Goal: Transaction & Acquisition: Purchase product/service

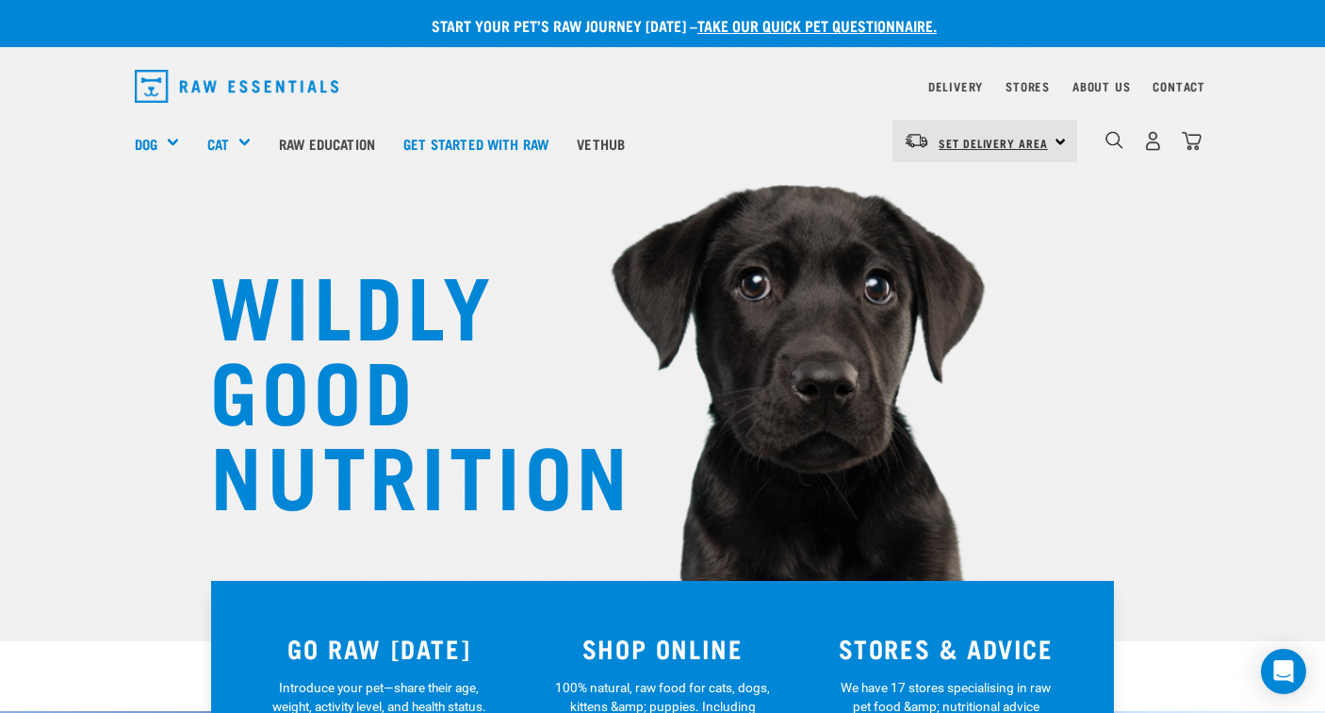
click at [1025, 156] on link "Set Delivery Area" at bounding box center [993, 143] width 109 height 30
click at [1001, 227] on link "[GEOGRAPHIC_DATA]" at bounding box center [983, 235] width 181 height 41
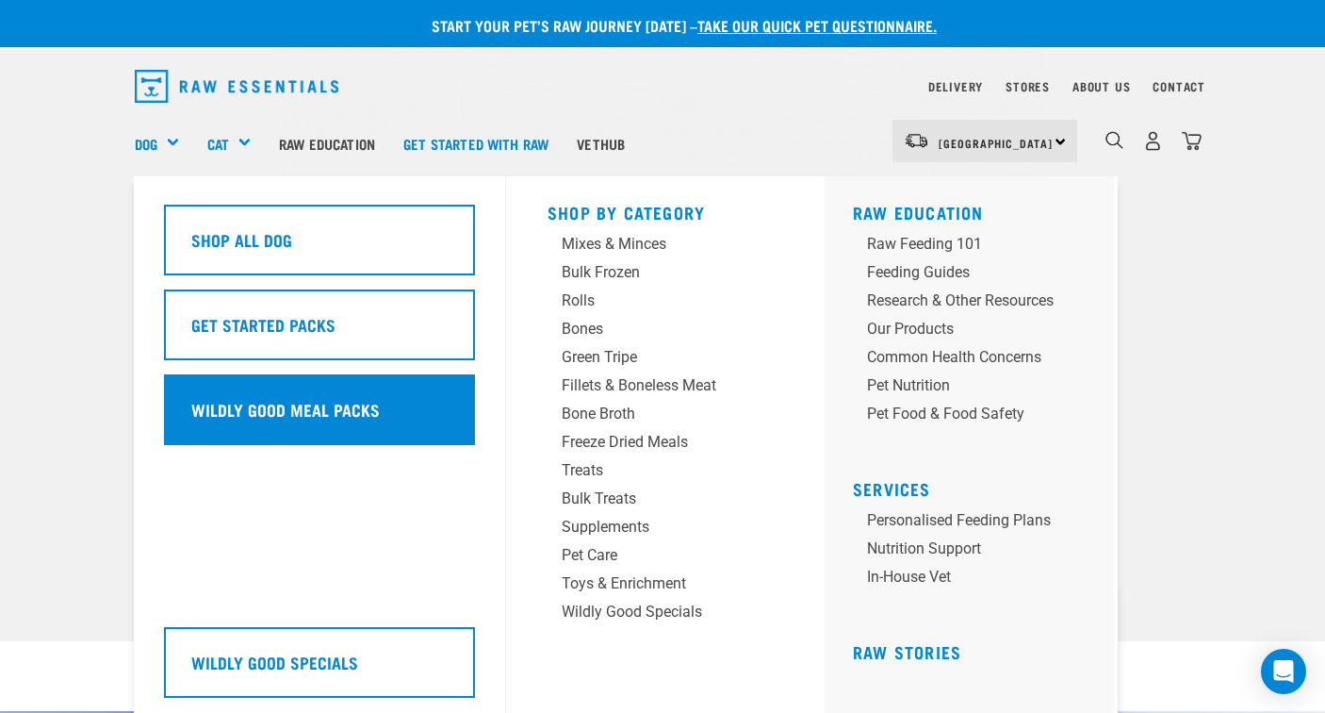
click at [377, 429] on div "Wildly Good Meal Packs" at bounding box center [319, 409] width 311 height 71
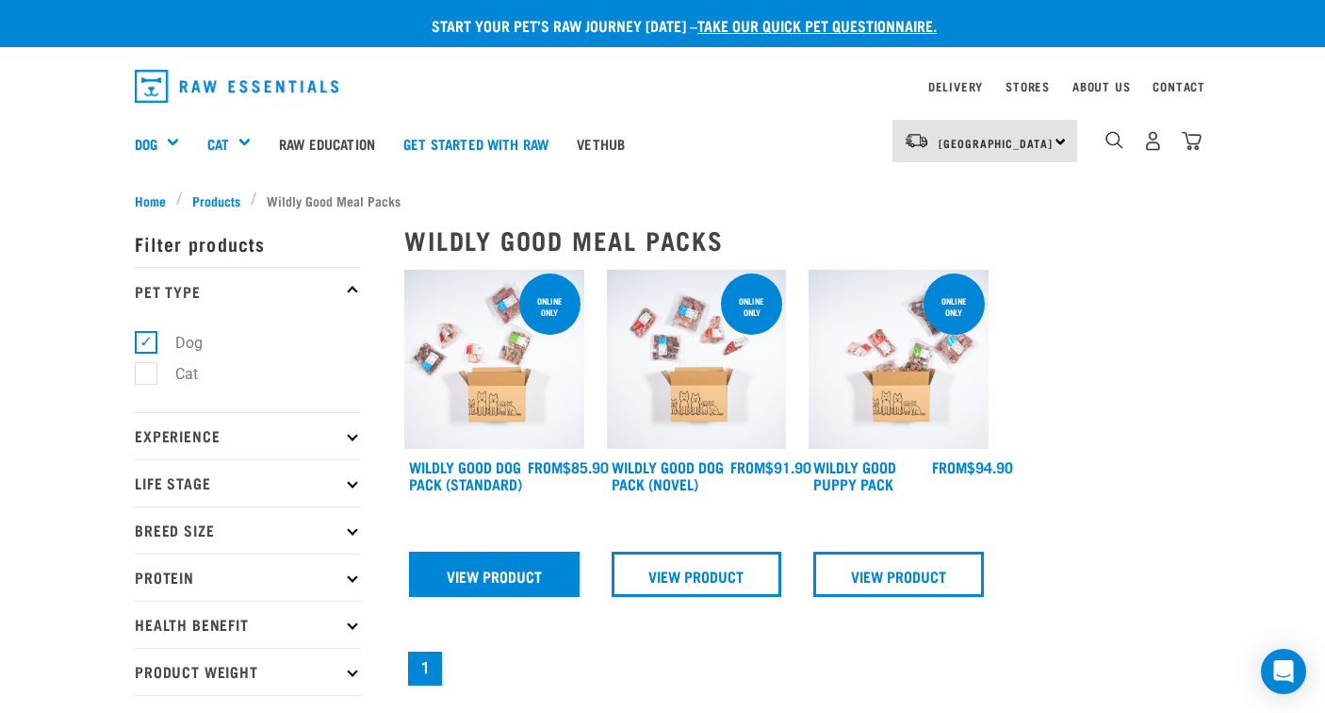
click at [506, 582] on link "View Product" at bounding box center [494, 573] width 171 height 45
click at [544, 577] on link "View Product" at bounding box center [494, 573] width 171 height 45
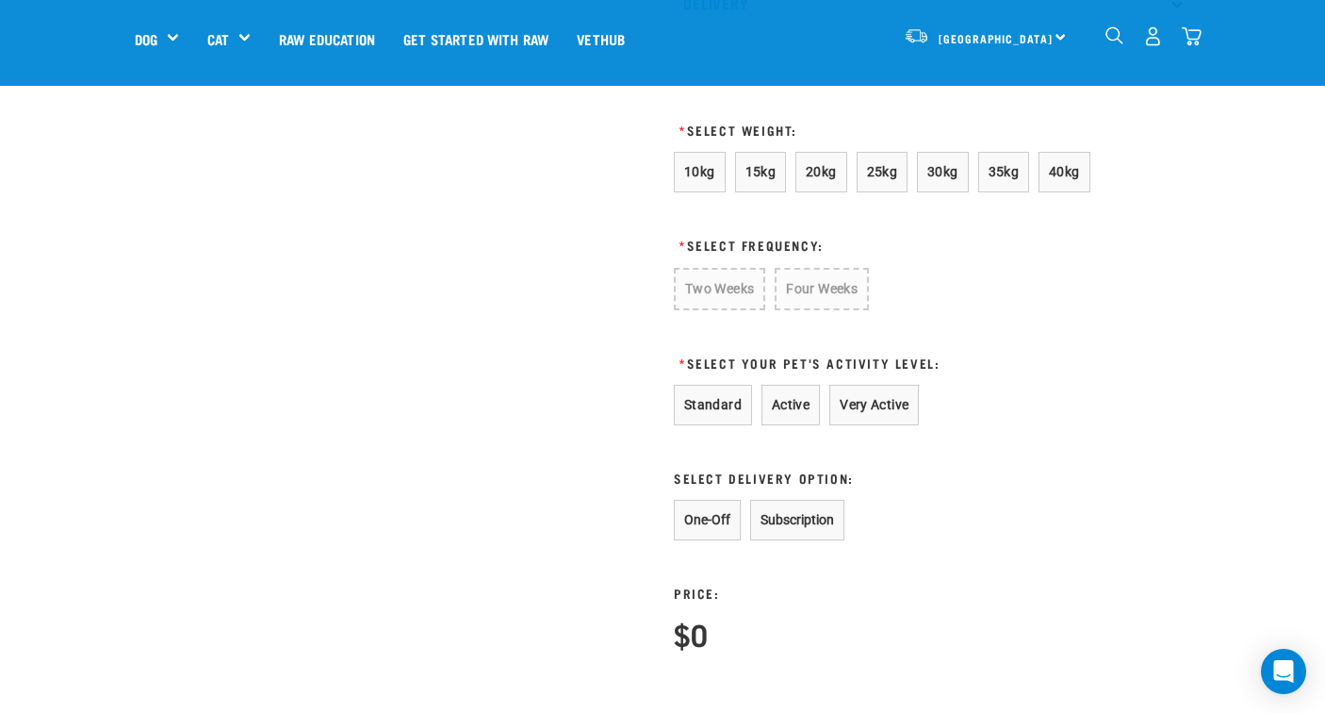
scroll to position [1173, 0]
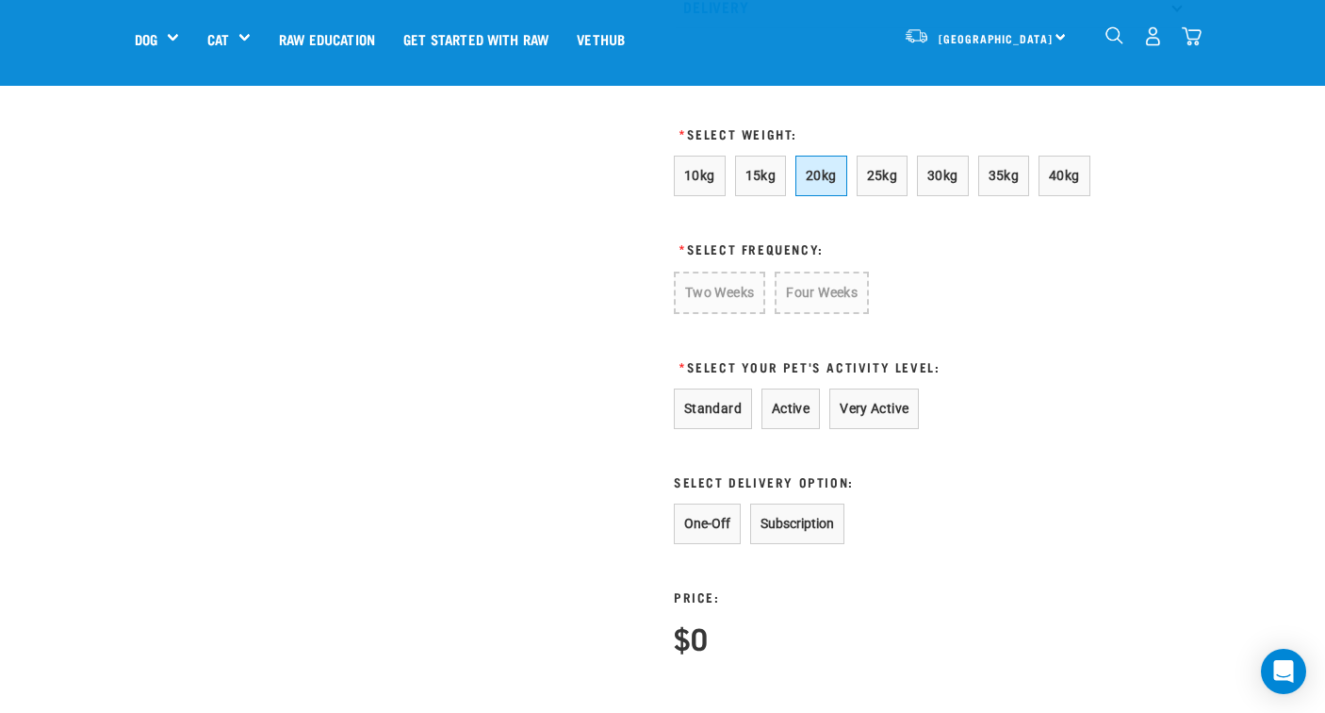
click at [832, 194] on button "20kg" at bounding box center [821, 176] width 52 height 41
click at [751, 312] on button "Two Weeks" at bounding box center [719, 291] width 90 height 41
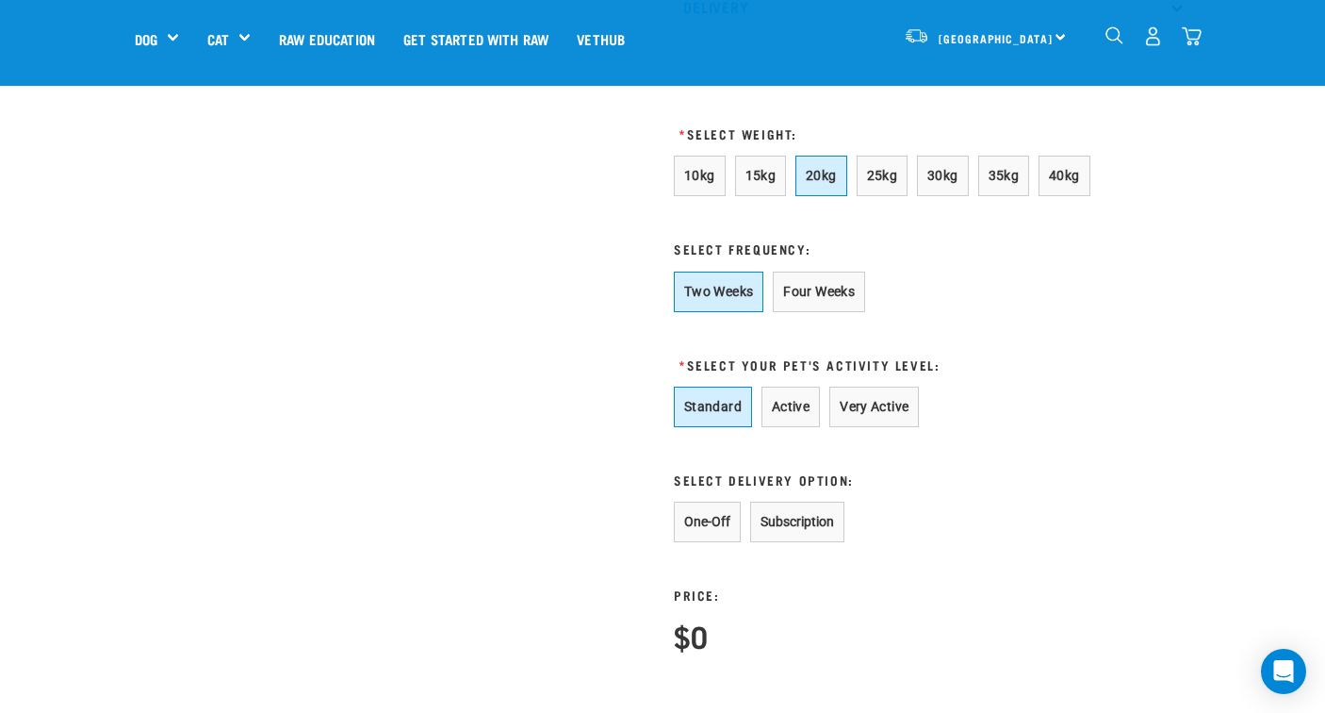
click at [722, 427] on button "Standard" at bounding box center [713, 406] width 78 height 41
click at [712, 542] on button "One-Off" at bounding box center [707, 521] width 67 height 41
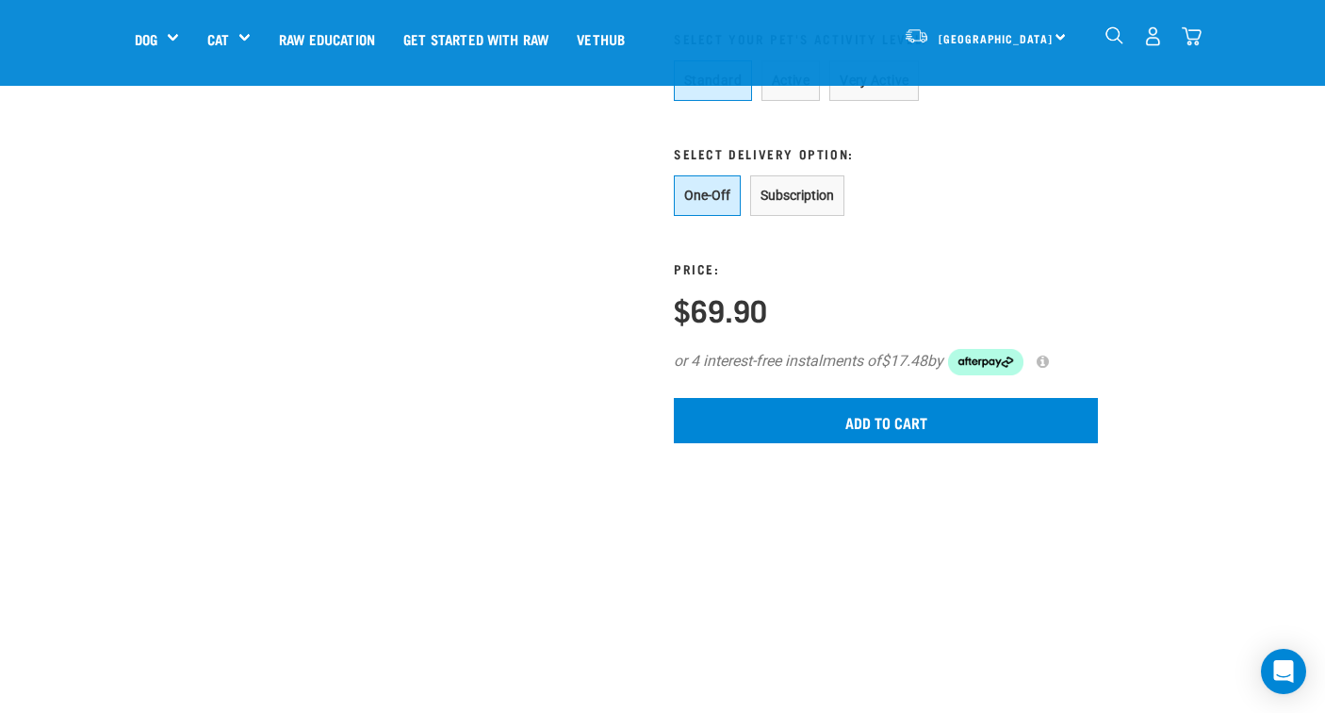
scroll to position [1515, 0]
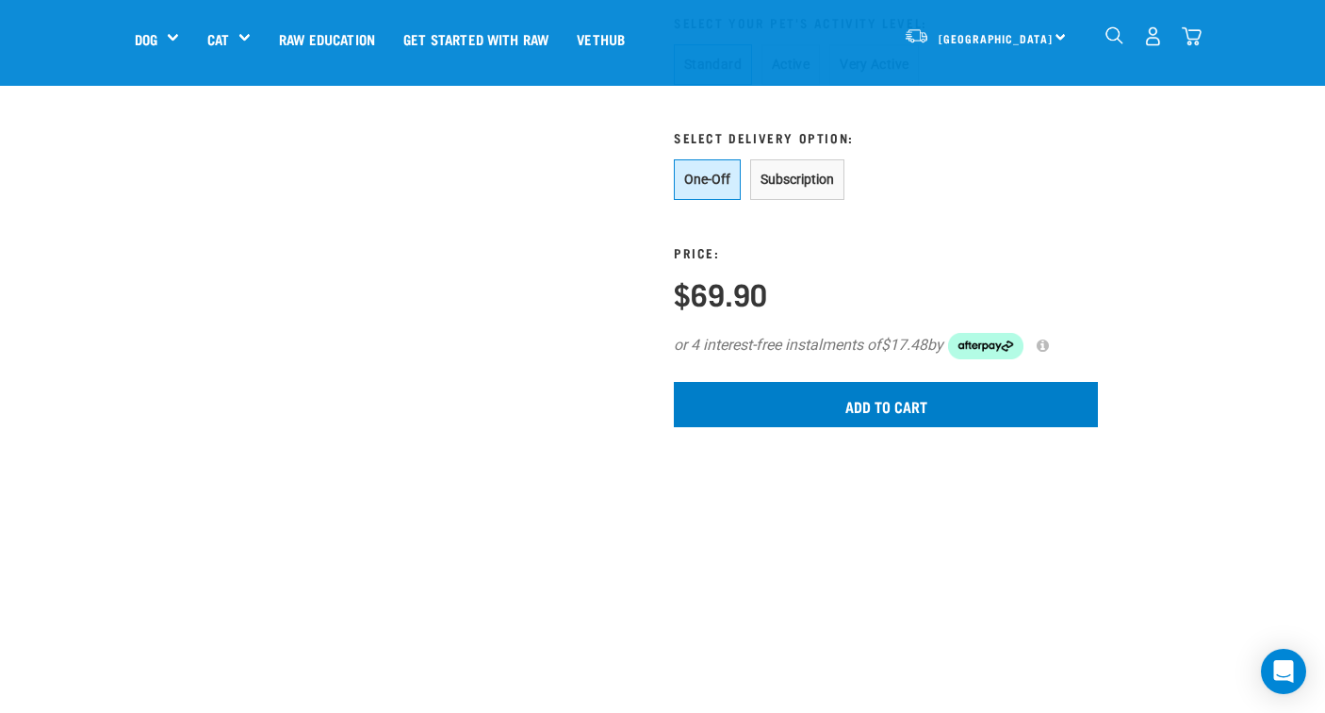
click at [900, 427] on input "Add to cart" at bounding box center [886, 404] width 424 height 45
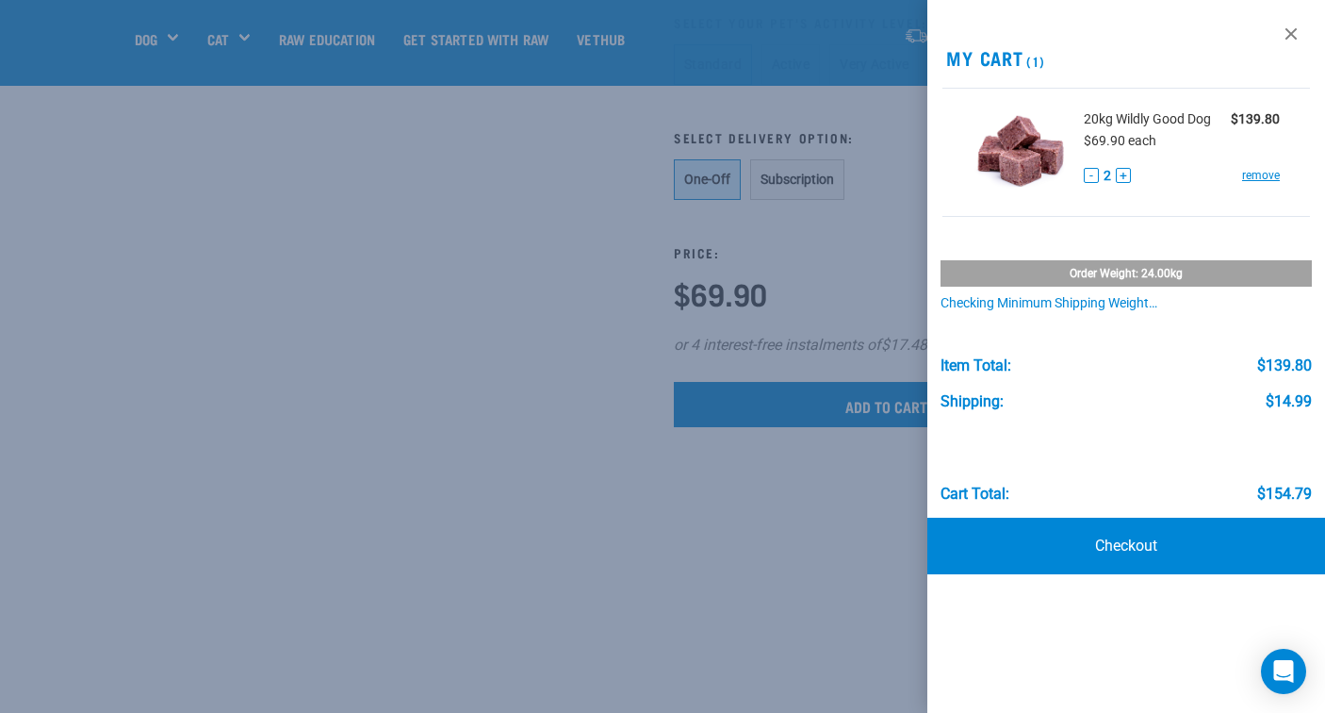
click at [1089, 178] on button "-" at bounding box center [1091, 175] width 15 height 15
click at [1108, 540] on link "Checkout" at bounding box center [1126, 545] width 398 height 57
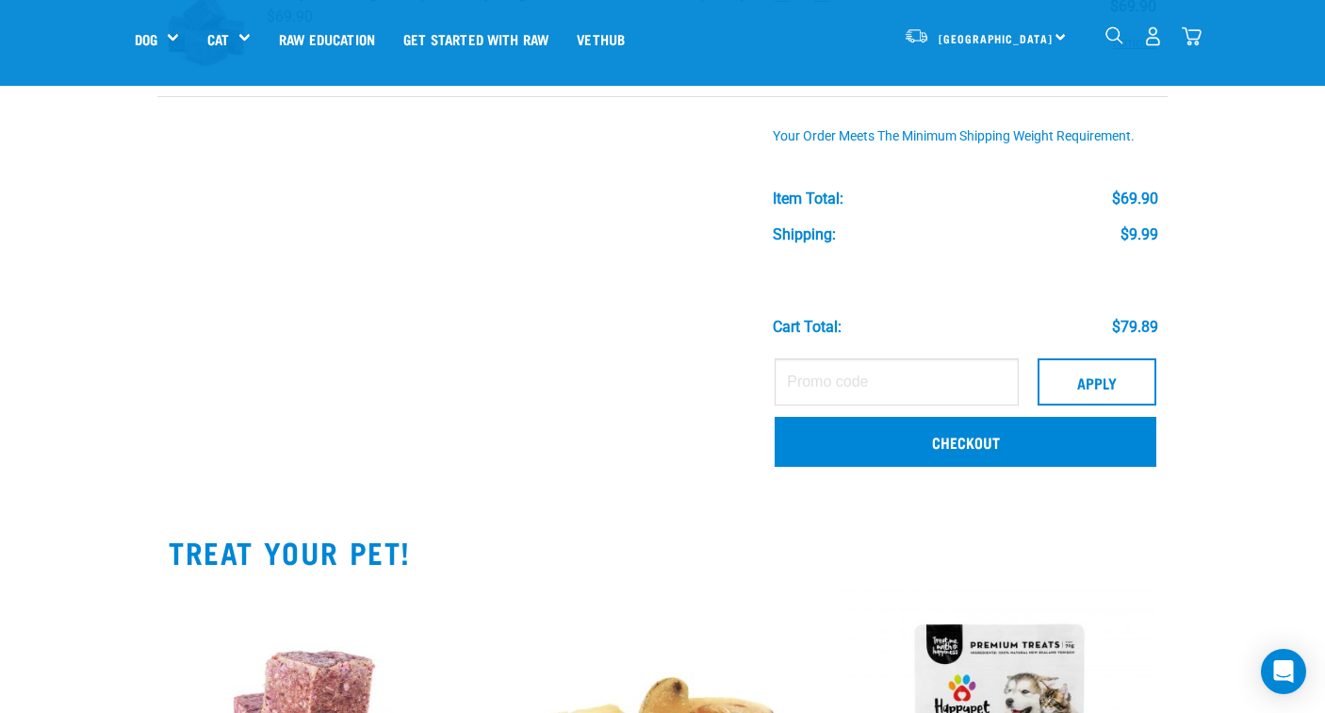
scroll to position [208, 0]
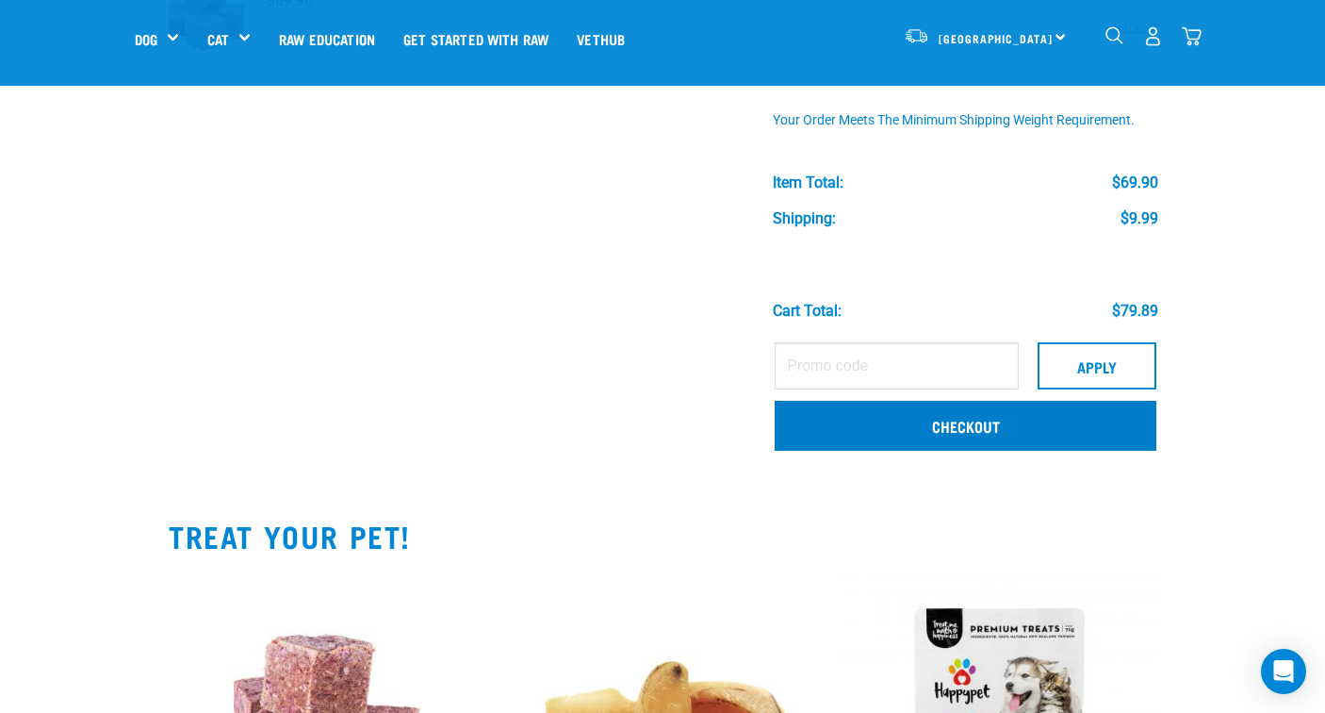
click at [970, 437] on link "Checkout" at bounding box center [966, 425] width 382 height 49
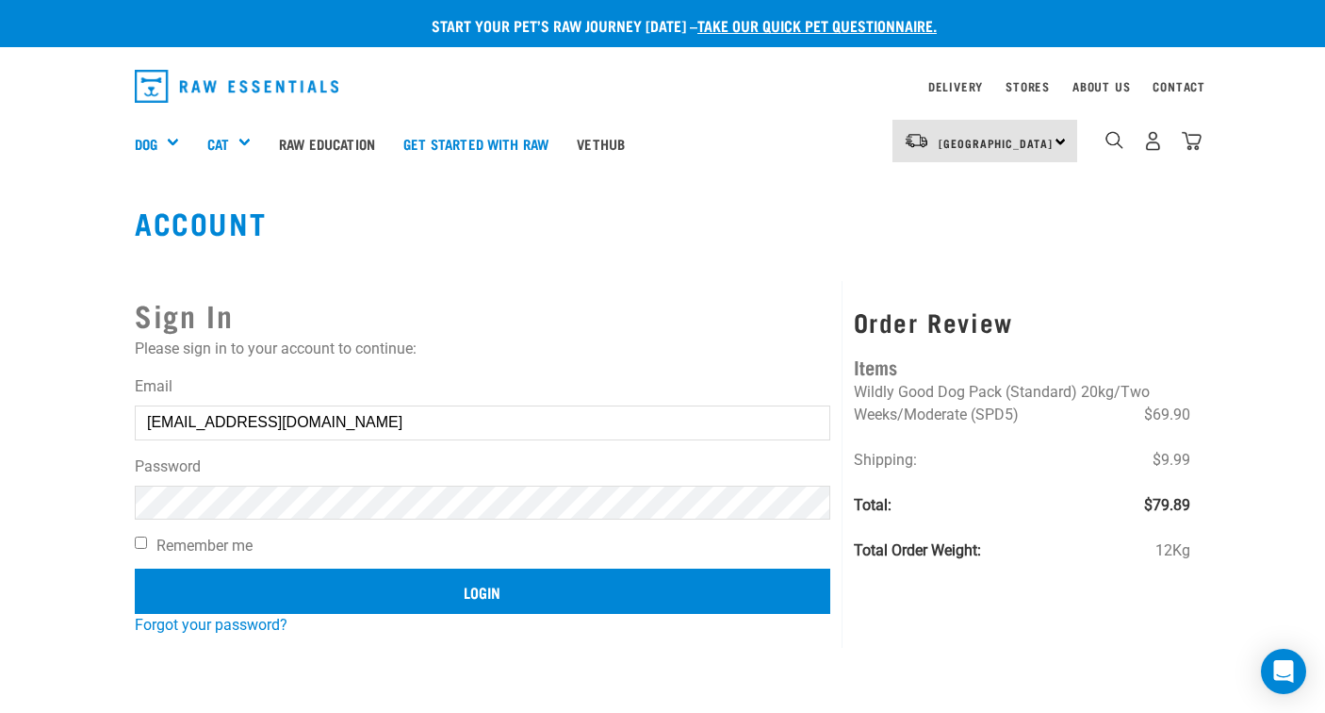
click at [367, 601] on input "Login" at bounding box center [483, 590] width 696 height 45
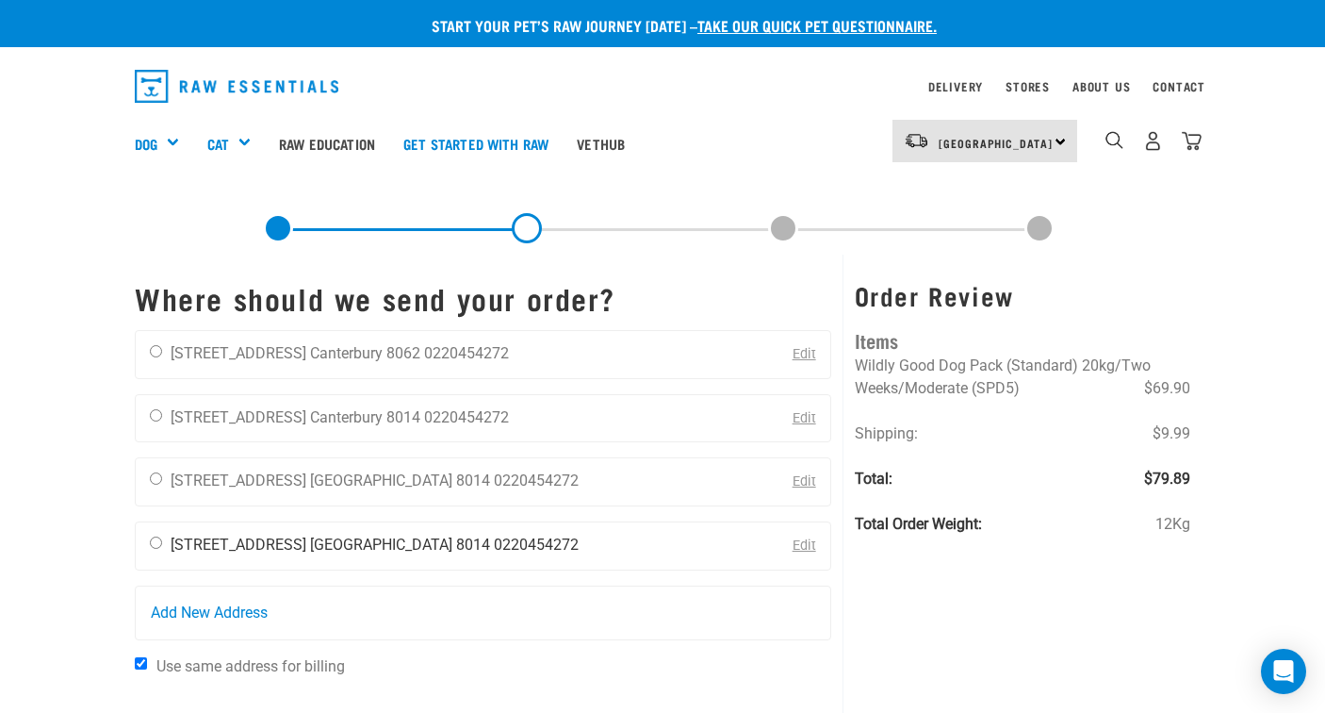
click at [152, 545] on input "radio" at bounding box center [156, 542] width 12 height 12
radio input "true"
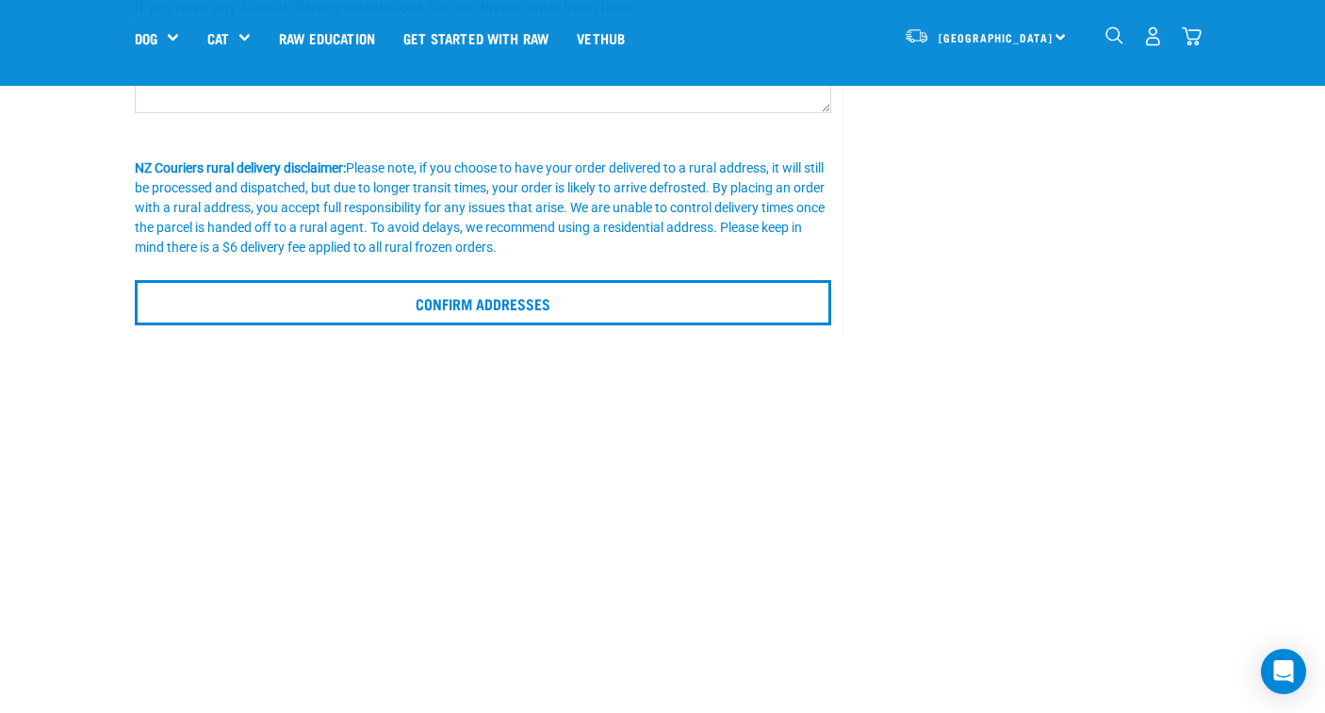
scroll to position [659, 0]
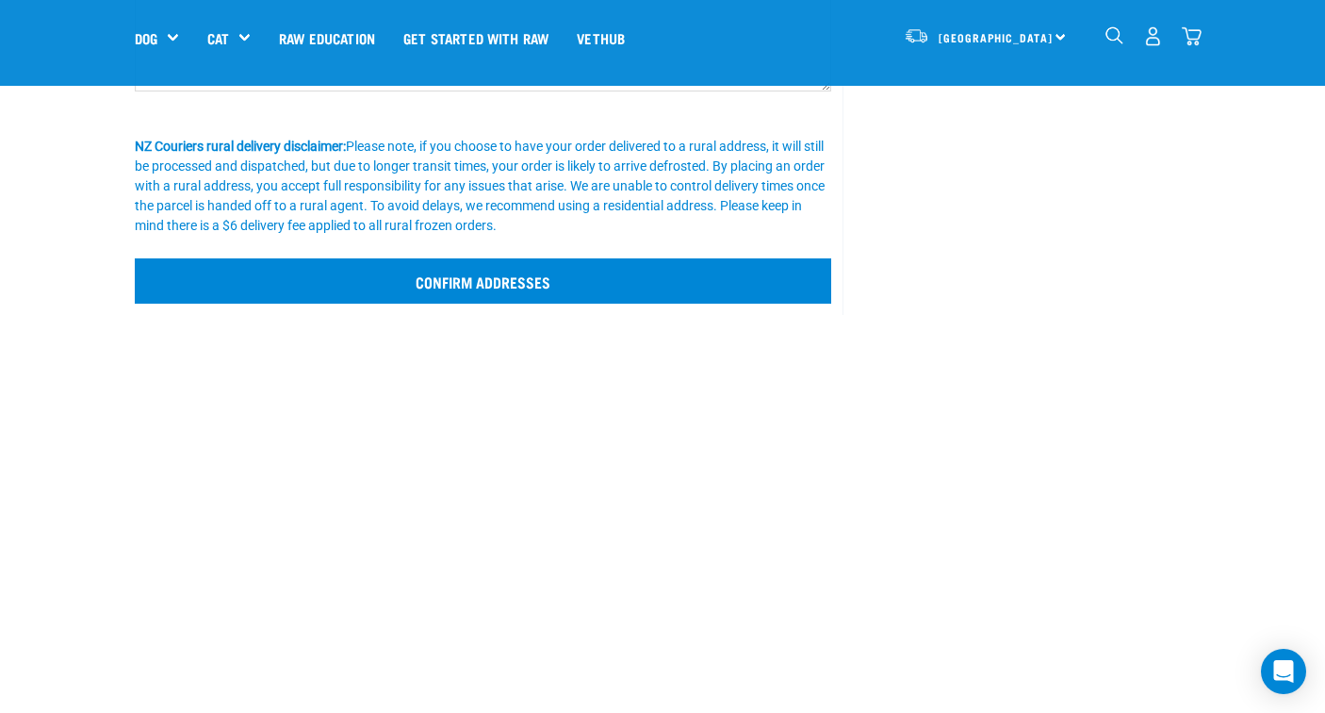
click at [493, 268] on input "Confirm addresses" at bounding box center [483, 280] width 697 height 45
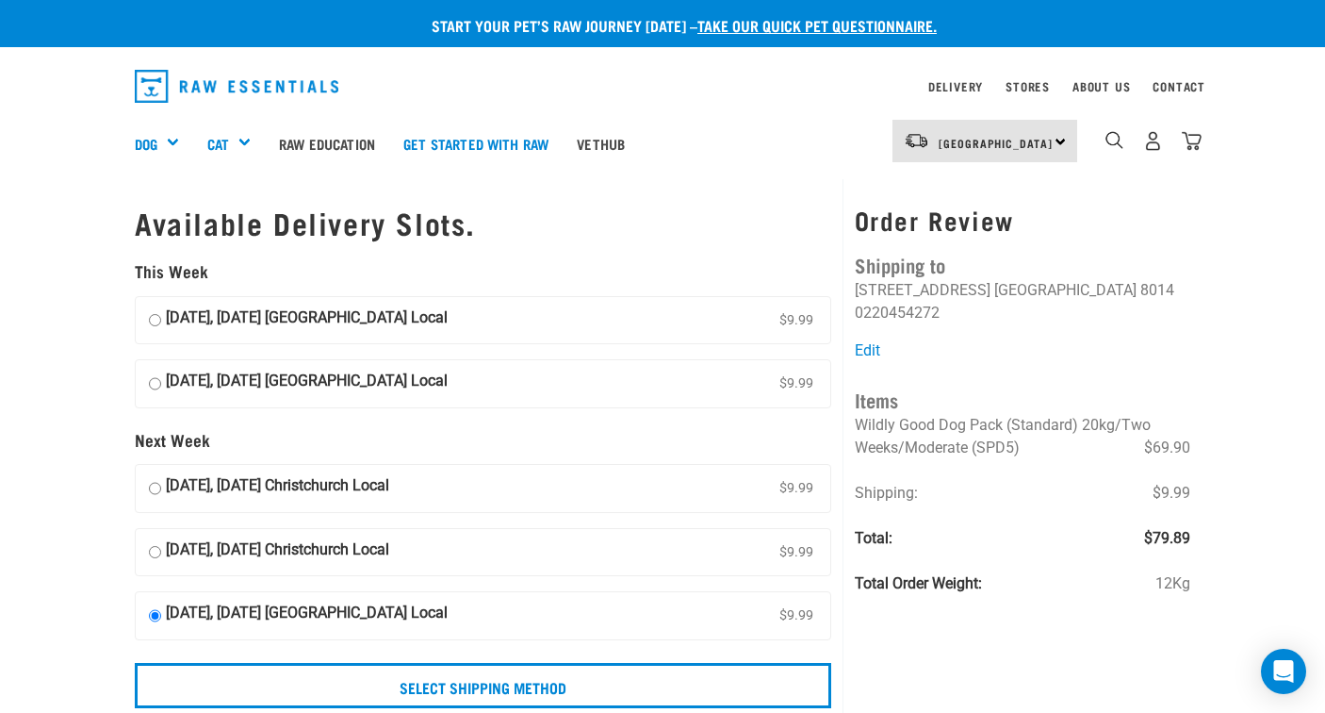
click at [402, 331] on strong "[DATE], [DATE] [GEOGRAPHIC_DATA] Local" at bounding box center [307, 320] width 282 height 28
click at [161, 331] on input "02 October, Thursday Christchurch Local $9.99" at bounding box center [155, 320] width 12 height 28
radio input "true"
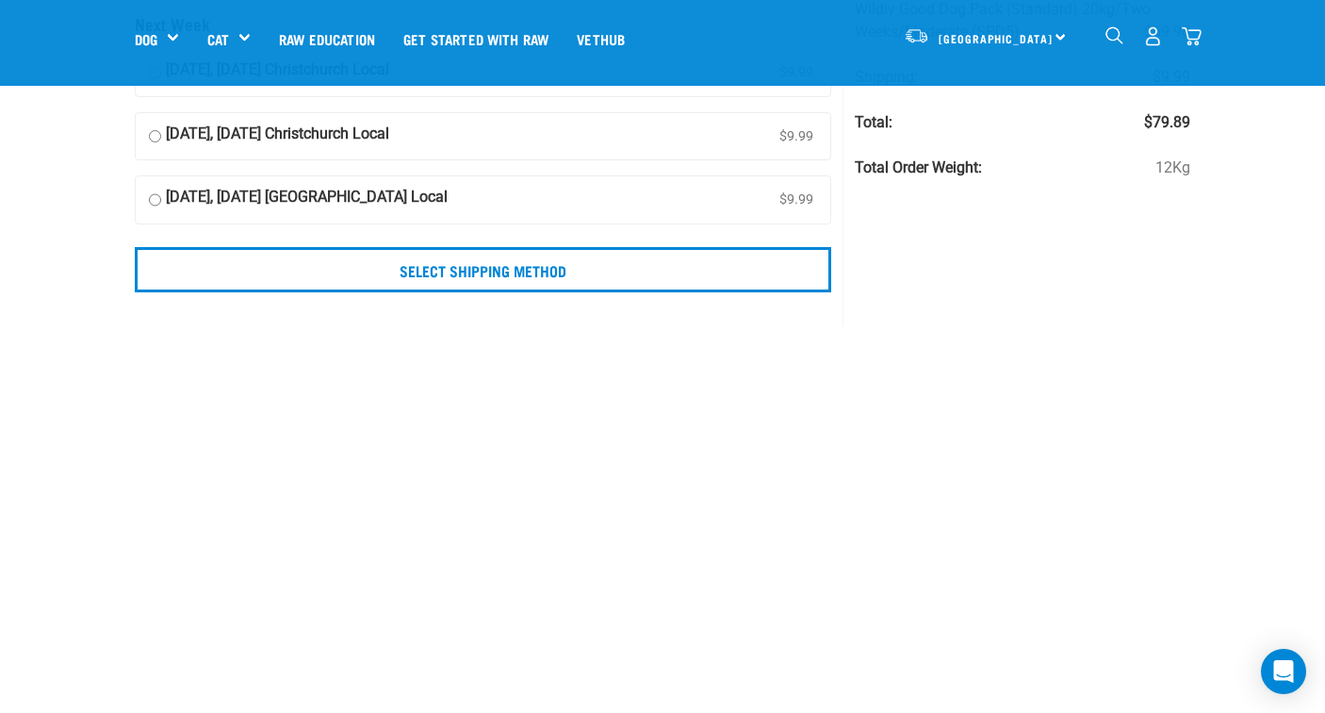
scroll to position [331, 0]
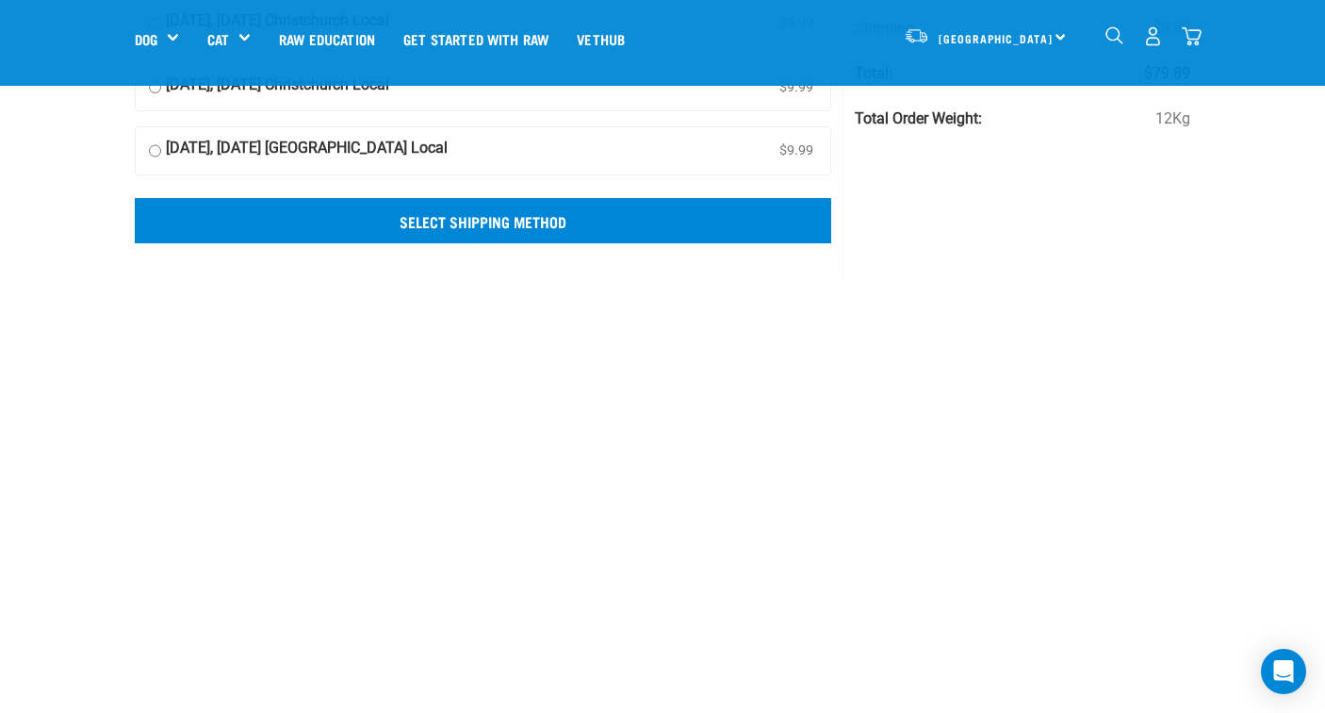
click at [529, 230] on input "Select Shipping Method" at bounding box center [483, 220] width 697 height 45
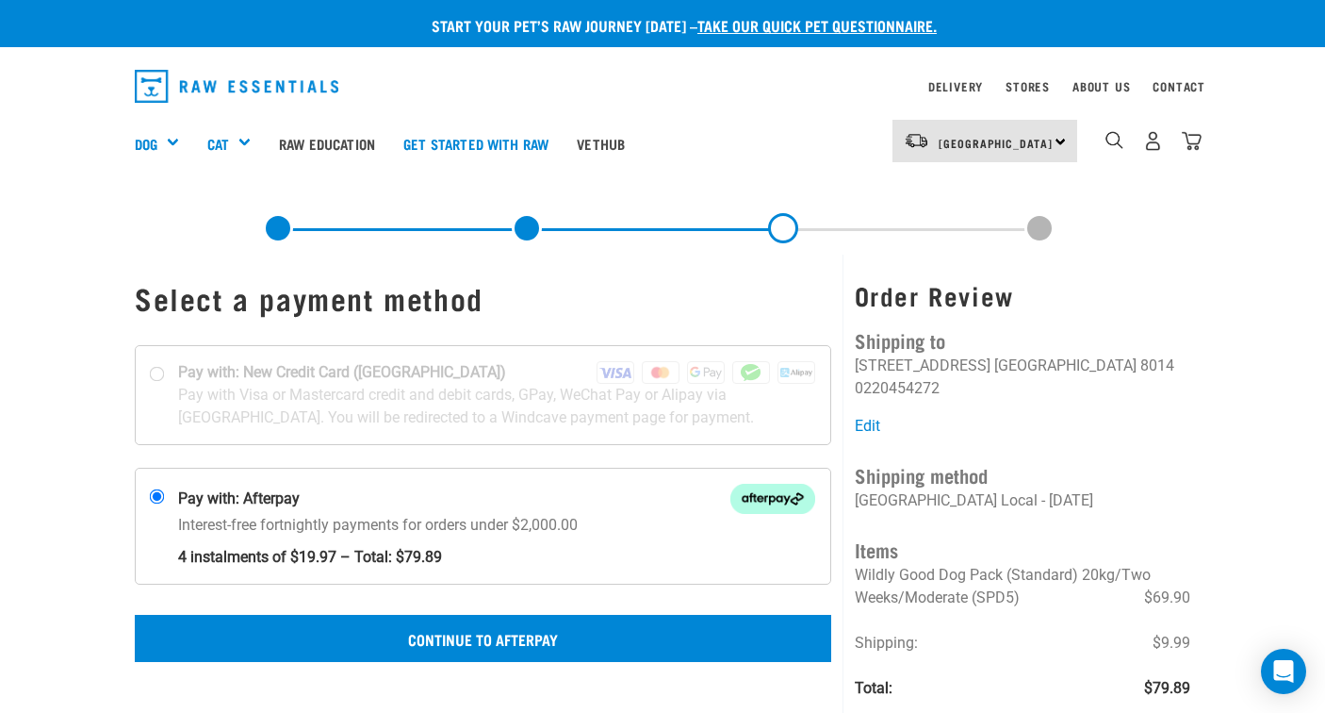
click at [426, 646] on button "Continue to Afterpay" at bounding box center [483, 638] width 697 height 47
click at [560, 619] on button "Confirm Payment" at bounding box center [483, 638] width 697 height 47
click at [533, 650] on button "Confirm Payment" at bounding box center [483, 638] width 697 height 47
